Goal: Information Seeking & Learning: Find specific fact

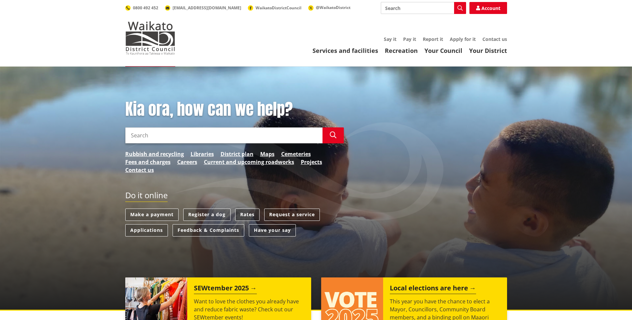
click at [240, 214] on link "Rates" at bounding box center [247, 215] width 24 height 12
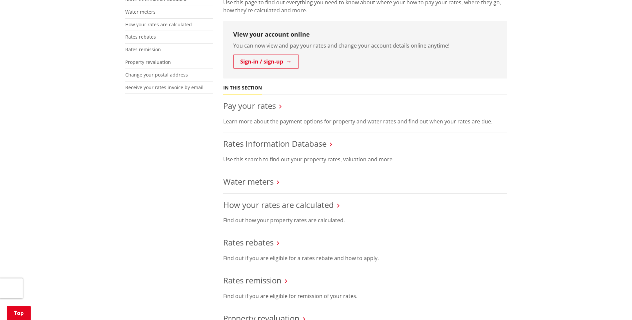
scroll to position [167, 0]
click at [257, 144] on link "Rates Information Database" at bounding box center [274, 144] width 103 height 11
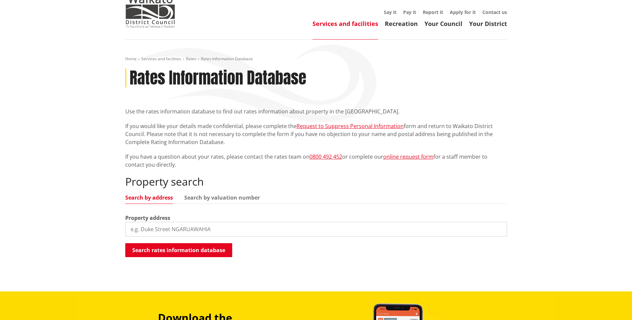
scroll to position [67, 0]
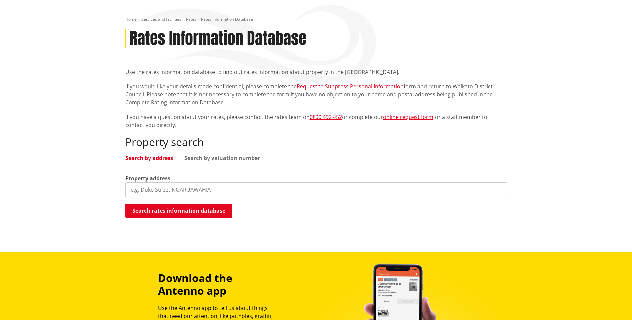
click at [253, 185] on input "search" at bounding box center [316, 189] width 382 height 15
type input "40 government road"
click at [202, 208] on button "Search rates information database" at bounding box center [178, 211] width 107 height 14
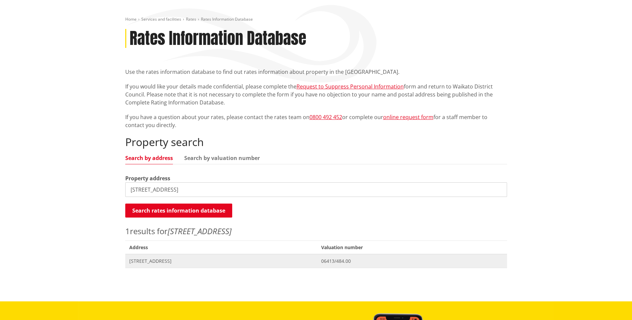
click at [256, 261] on span "40 Government Road RAGLAN" at bounding box center [221, 261] width 184 height 7
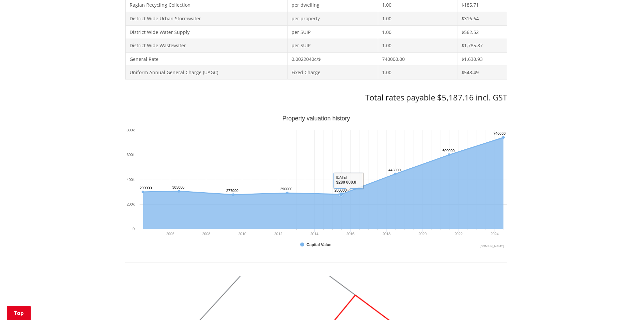
scroll to position [366, 0]
